Goal: Information Seeking & Learning: Learn about a topic

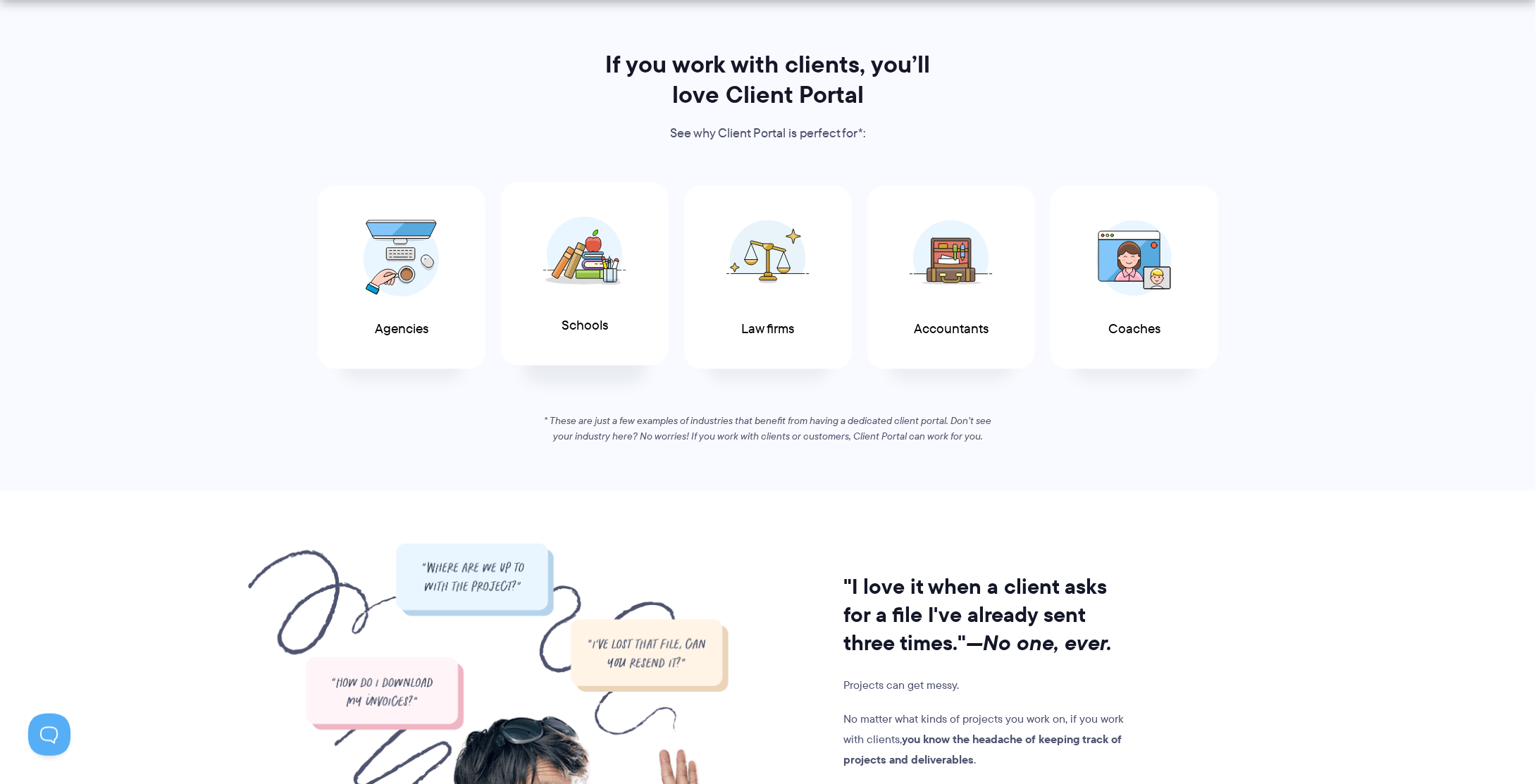
scroll to position [705, 0]
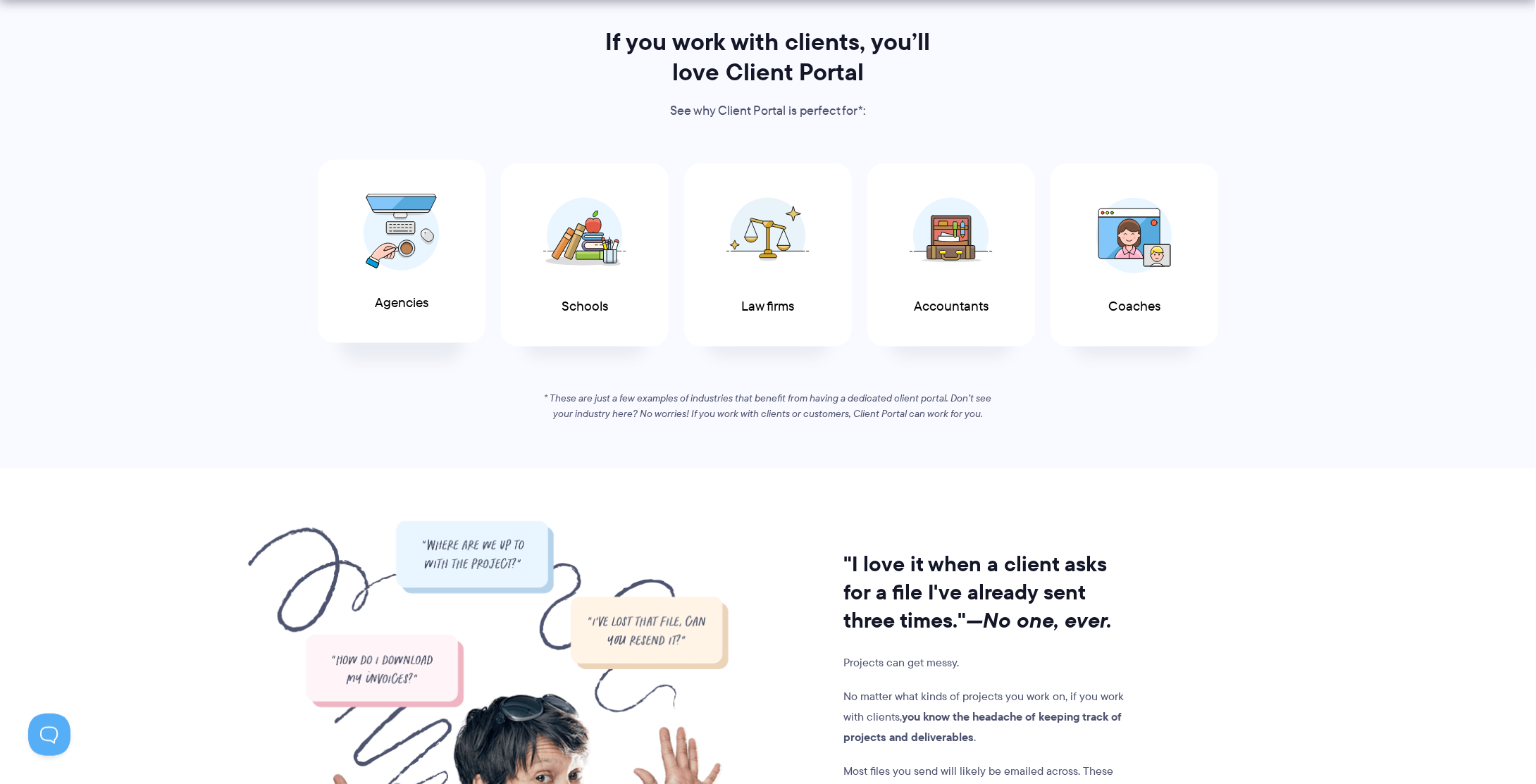
click at [382, 290] on div "Agencies" at bounding box center [401, 251] width 168 height 184
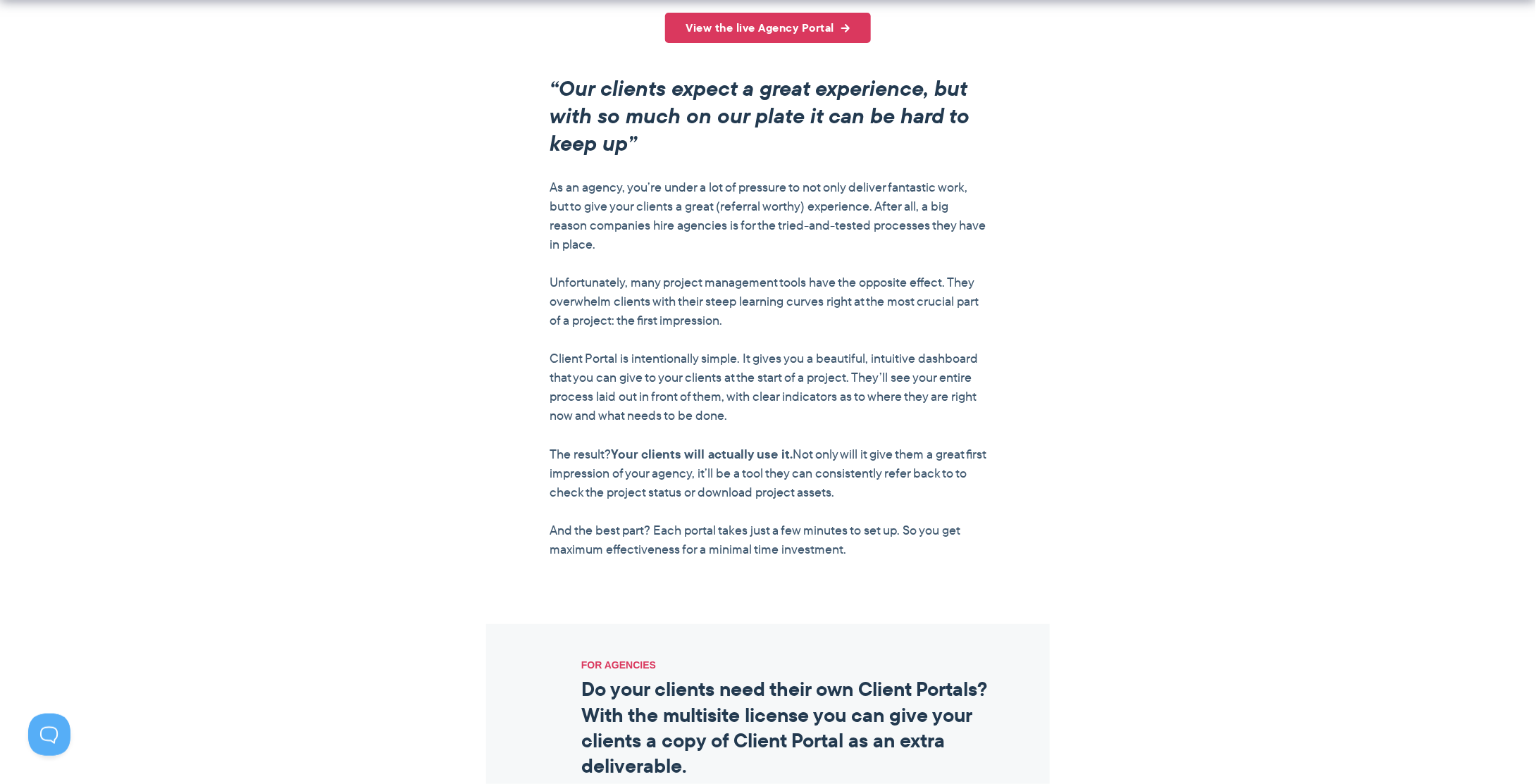
scroll to position [1479, 0]
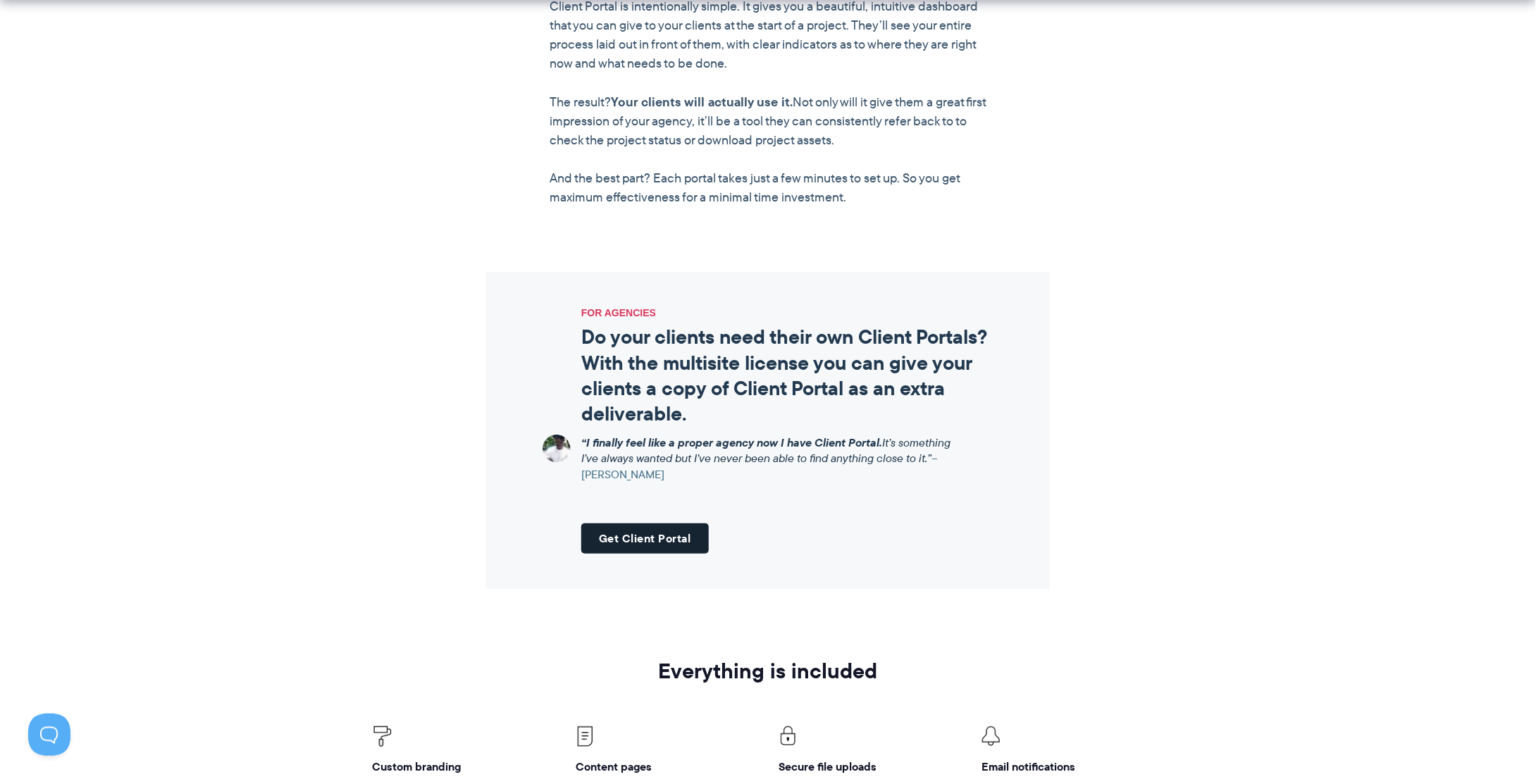
click at [689, 536] on link "Get Client Portal" at bounding box center [645, 539] width 127 height 30
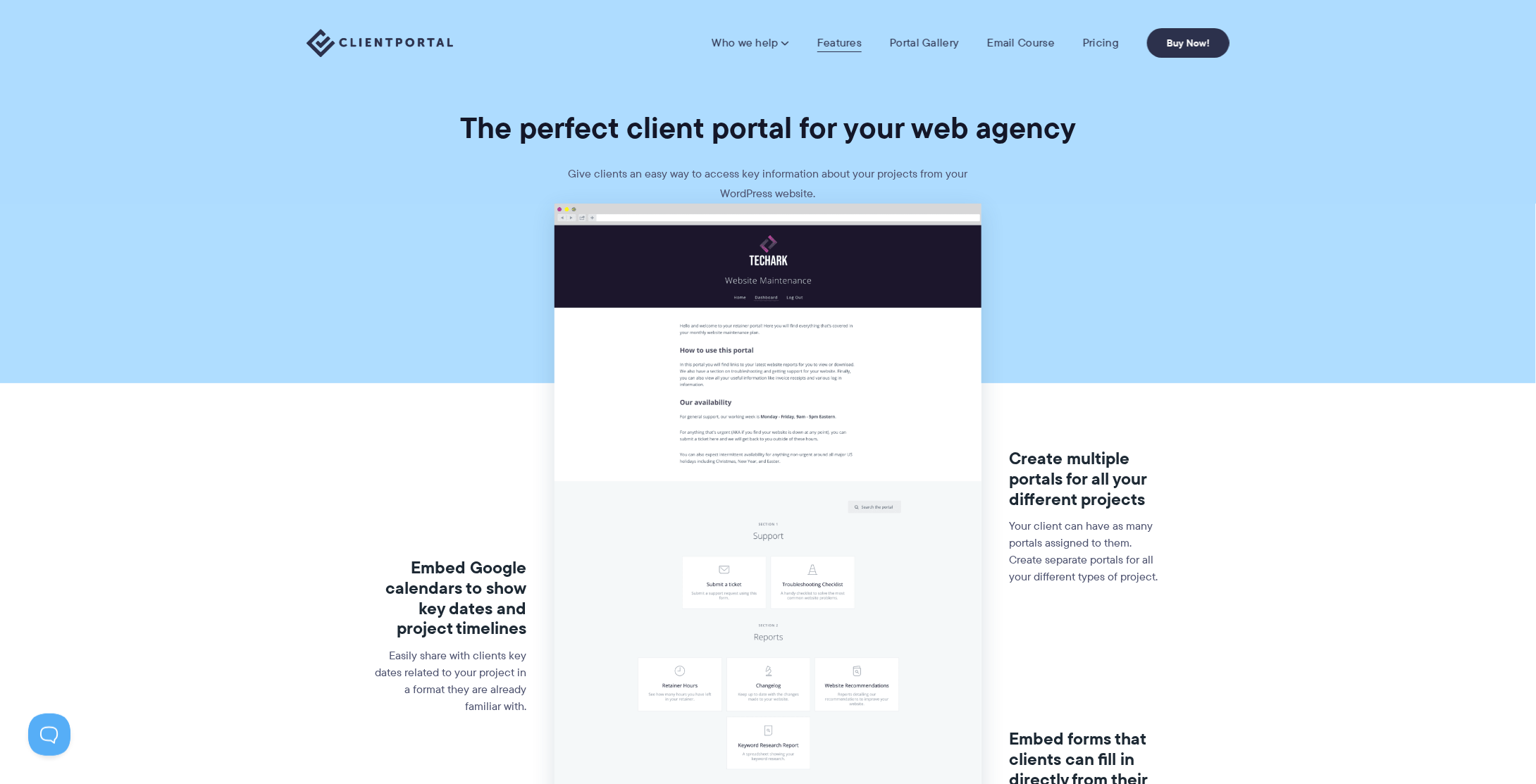
click at [845, 40] on link "Features" at bounding box center [840, 43] width 45 height 14
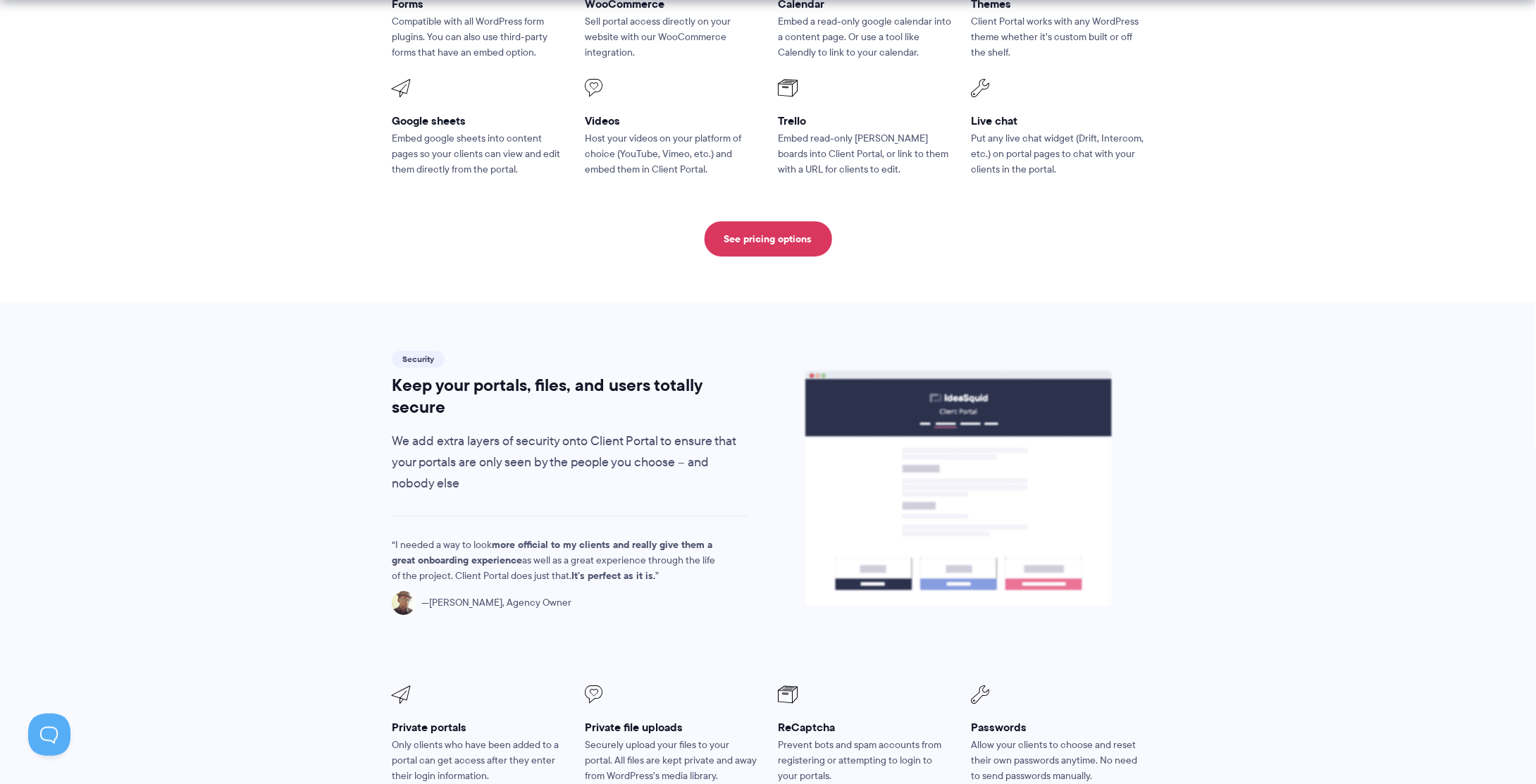
scroll to position [2255, 0]
